Goal: Find specific page/section: Find specific page/section

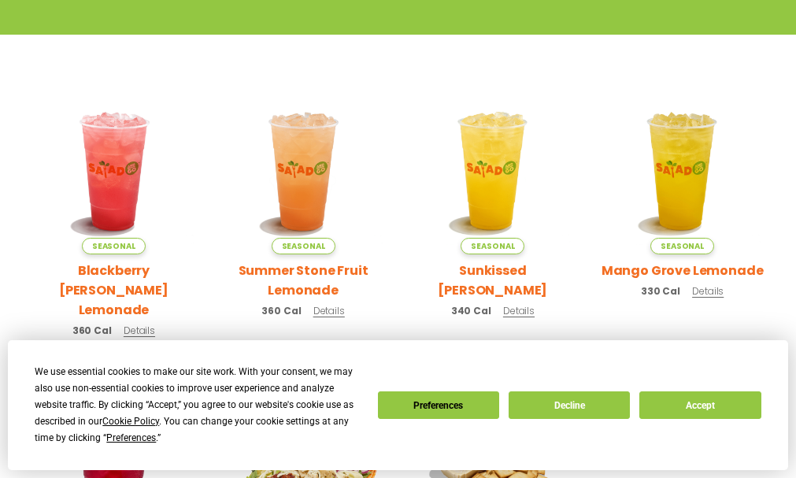
scroll to position [315, 0]
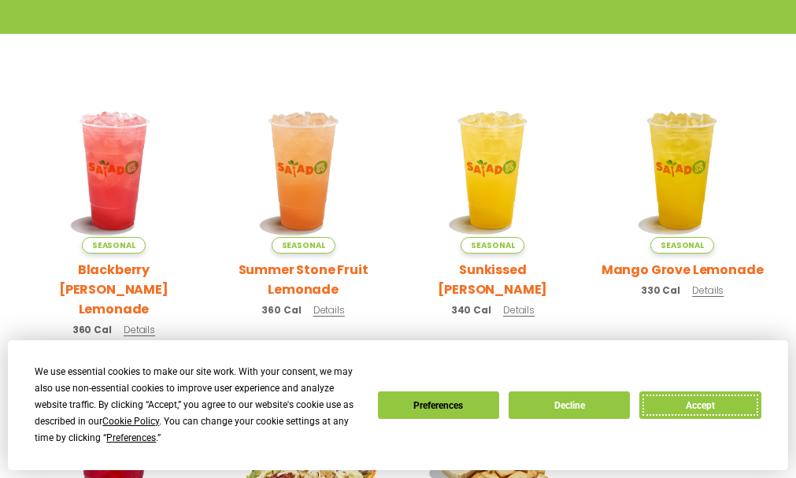
click at [705, 398] on button "Accept" at bounding box center [700, 405] width 121 height 28
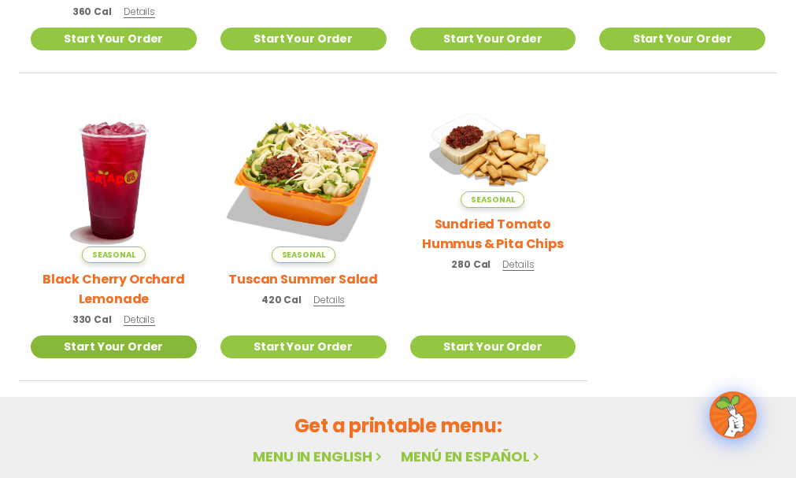
scroll to position [658, 0]
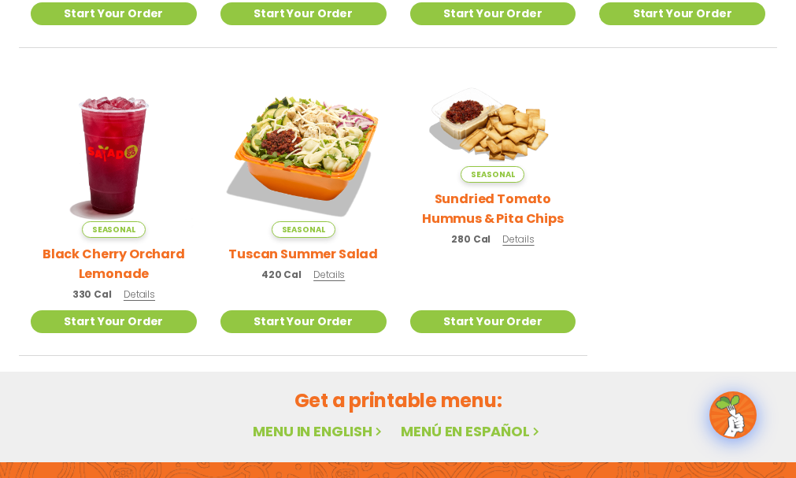
click at [0, 0] on link "Locations" at bounding box center [0, 0] width 0 height 0
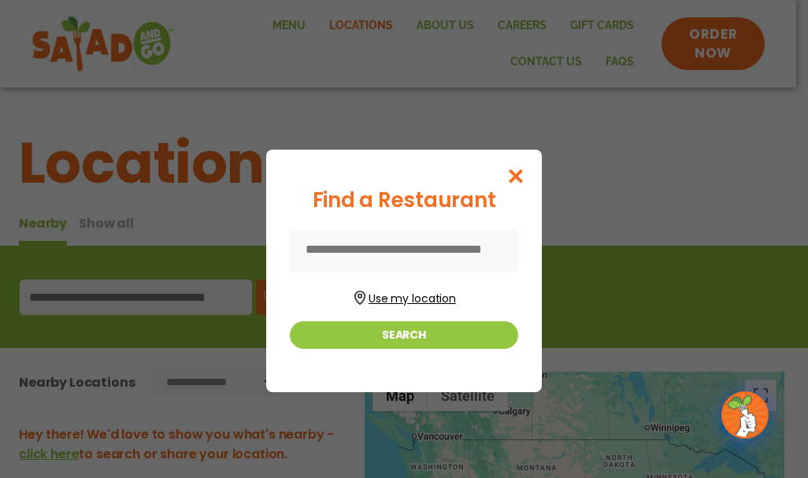
click at [388, 295] on button "Use my location" at bounding box center [404, 296] width 228 height 21
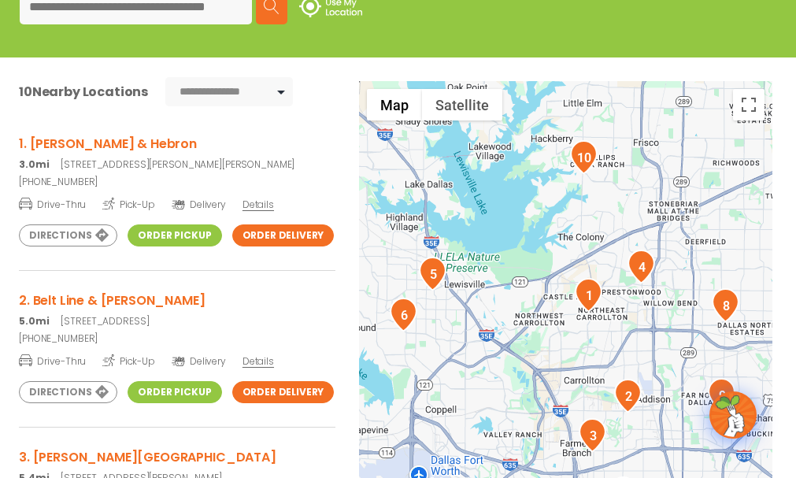
scroll to position [236, 0]
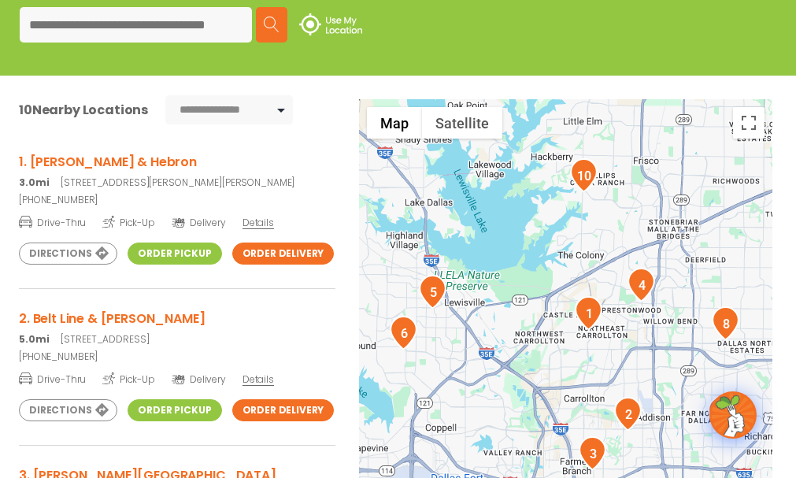
click at [185, 265] on link "Order Pickup" at bounding box center [175, 254] width 94 height 22
